Goal: Transaction & Acquisition: Purchase product/service

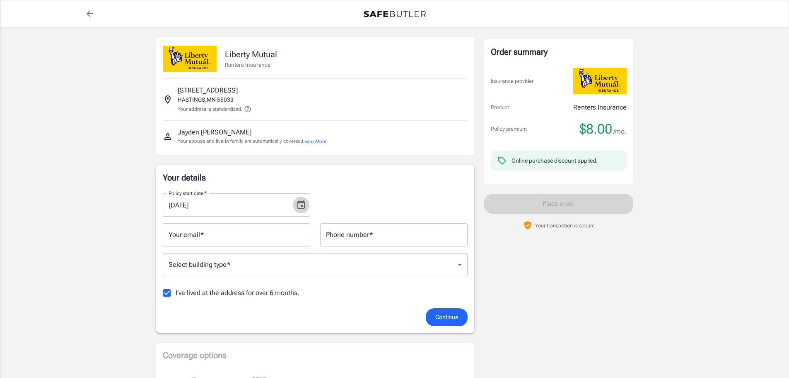
click at [299, 202] on icon "Choose date, selected date is Sep 7, 2025" at bounding box center [301, 204] width 7 height 8
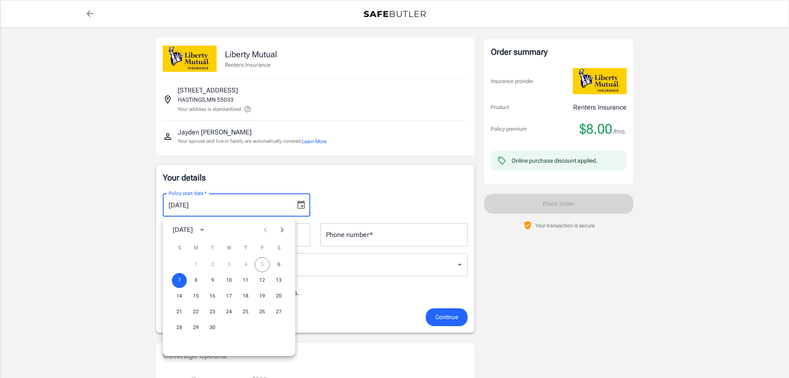
click at [280, 232] on icon "Next month" at bounding box center [282, 230] width 10 height 10
click at [179, 281] on button "5" at bounding box center [179, 280] width 15 height 15
type input "[DATE]"
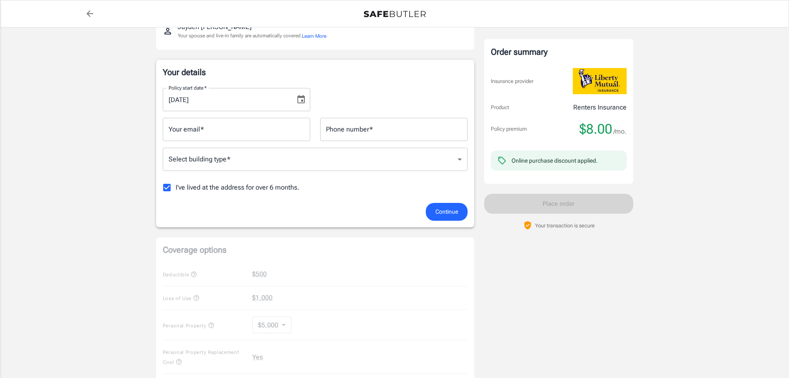
scroll to position [124, 0]
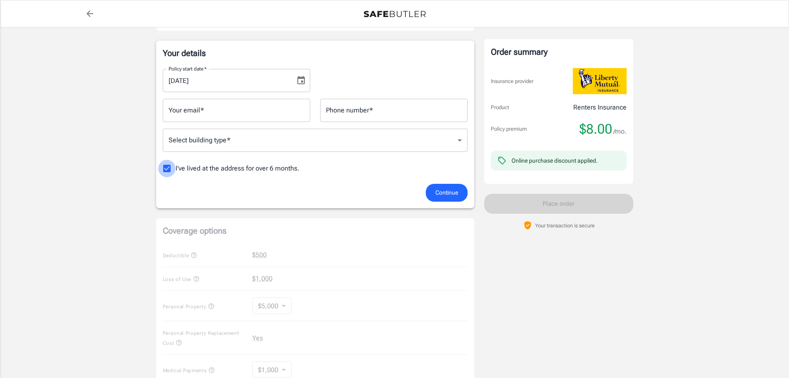
click at [164, 165] on input "I've lived at the address for over 6 months." at bounding box center [166, 168] width 17 height 17
checkbox input "false"
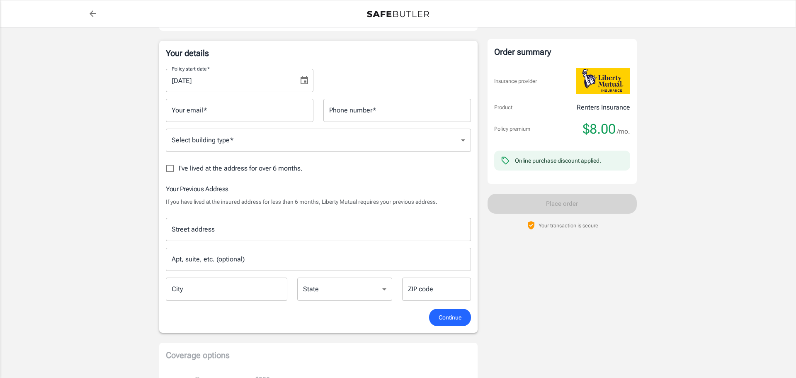
click at [247, 144] on body "Policy premium $ 8.00 /mo Liberty Mutual Renters Insurance [STREET_ADDRESS] You…" at bounding box center [398, 330] width 796 height 908
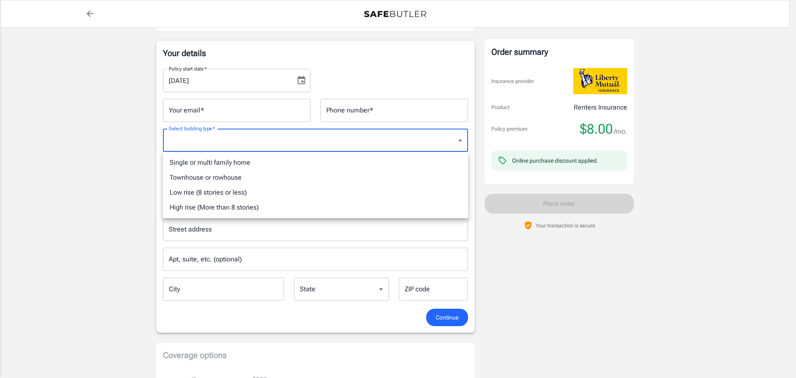
click at [209, 194] on li "Low rise (8 stories or less)" at bounding box center [315, 192] width 305 height 15
type input "lowrise"
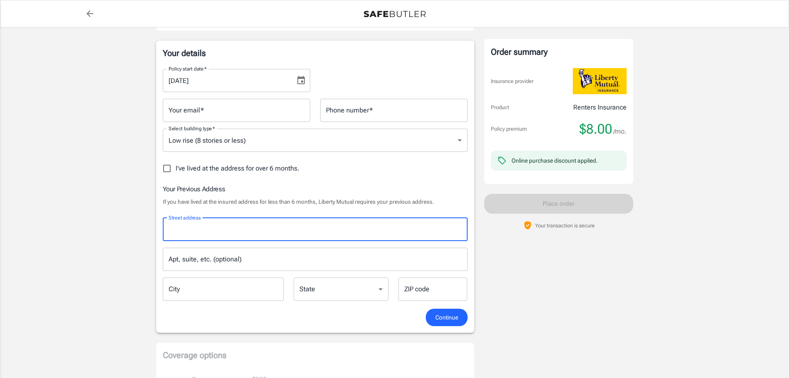
click at [220, 227] on input "Street address" at bounding box center [316, 229] width 298 height 16
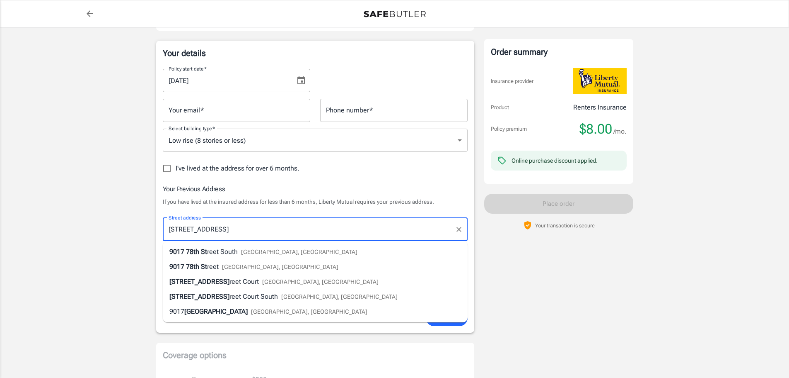
click at [223, 248] on span "reet South" at bounding box center [222, 251] width 31 height 8
type input "[STREET_ADDRESS]"
type input "[GEOGRAPHIC_DATA]"
select select "MN"
type input "55016"
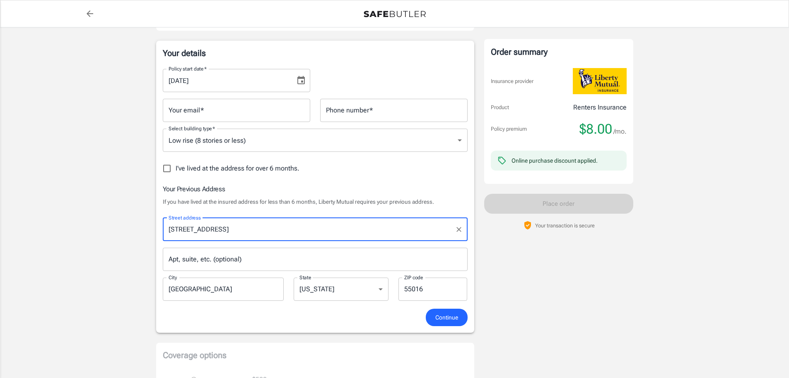
type input "[STREET_ADDRESS]"
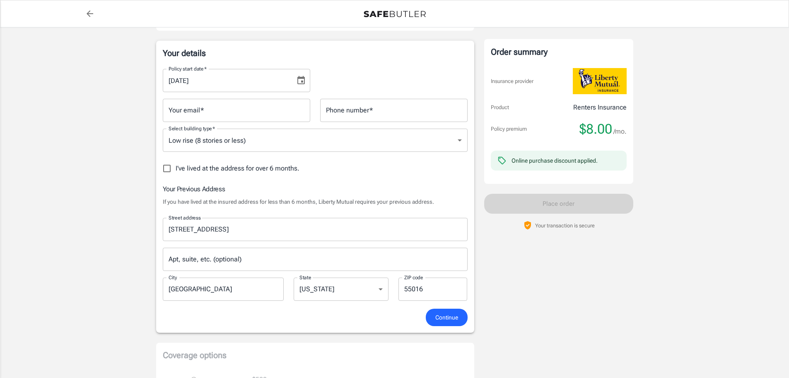
click at [278, 320] on div "Continue" at bounding box center [315, 317] width 315 height 18
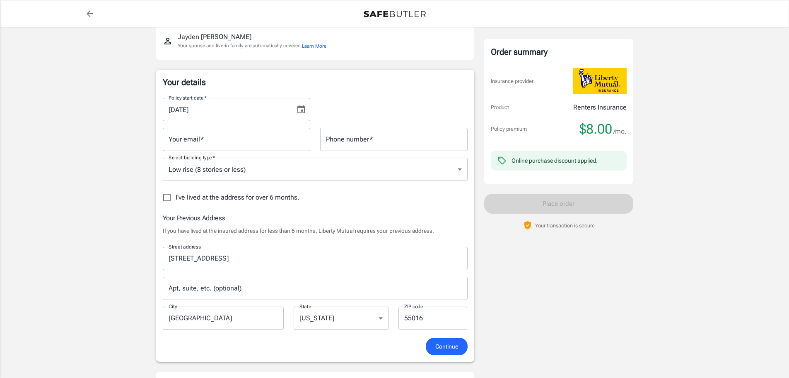
scroll to position [0, 0]
